Goal: Find specific page/section: Find specific page/section

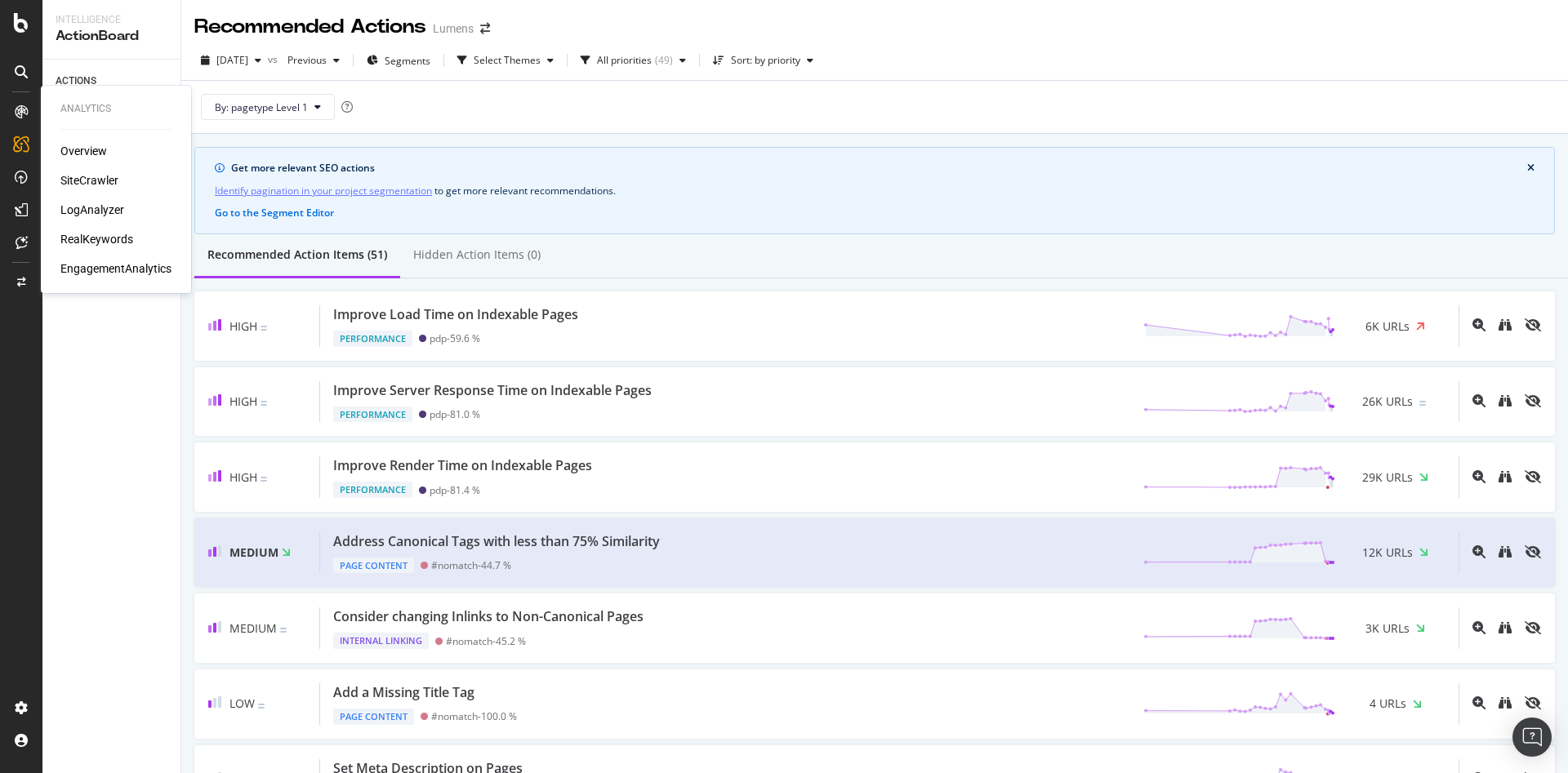
click at [97, 173] on div "SiteCrawler" at bounding box center [90, 181] width 58 height 17
